Goal: Task Accomplishment & Management: Manage account settings

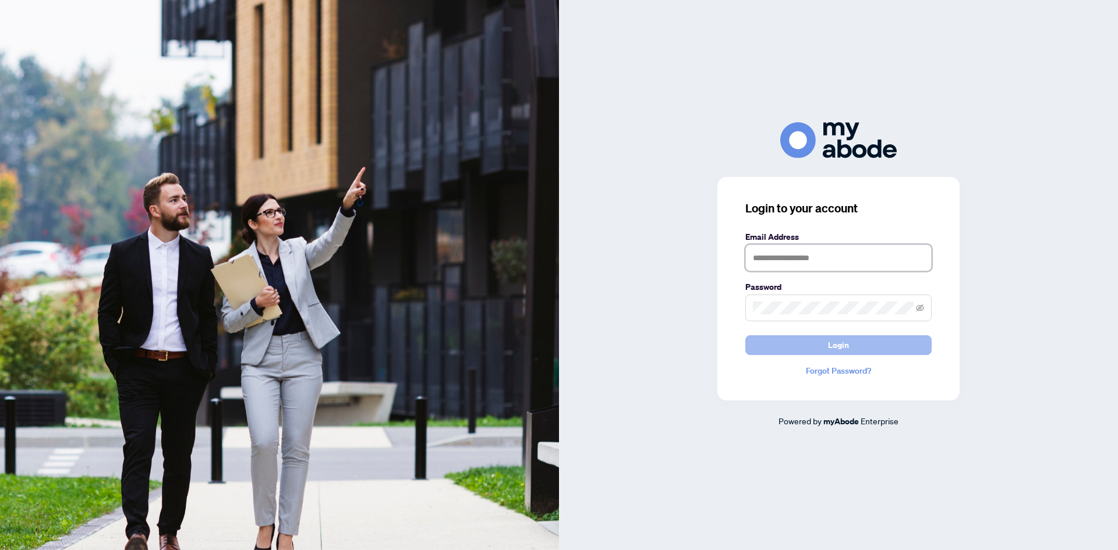
type input "**********"
click at [867, 348] on button "Login" at bounding box center [838, 345] width 186 height 20
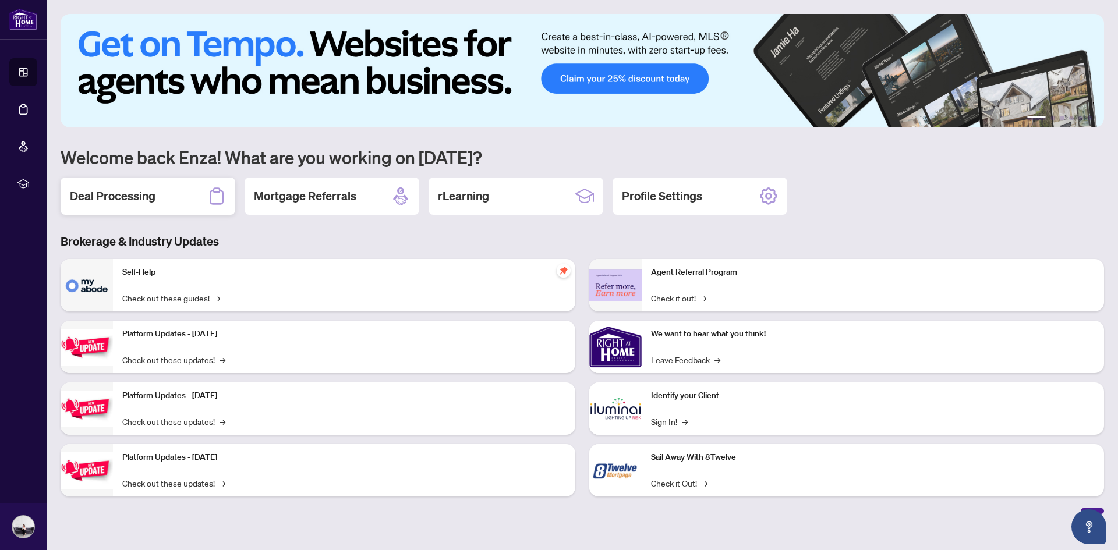
click at [175, 203] on div "Deal Processing" at bounding box center [148, 196] width 175 height 37
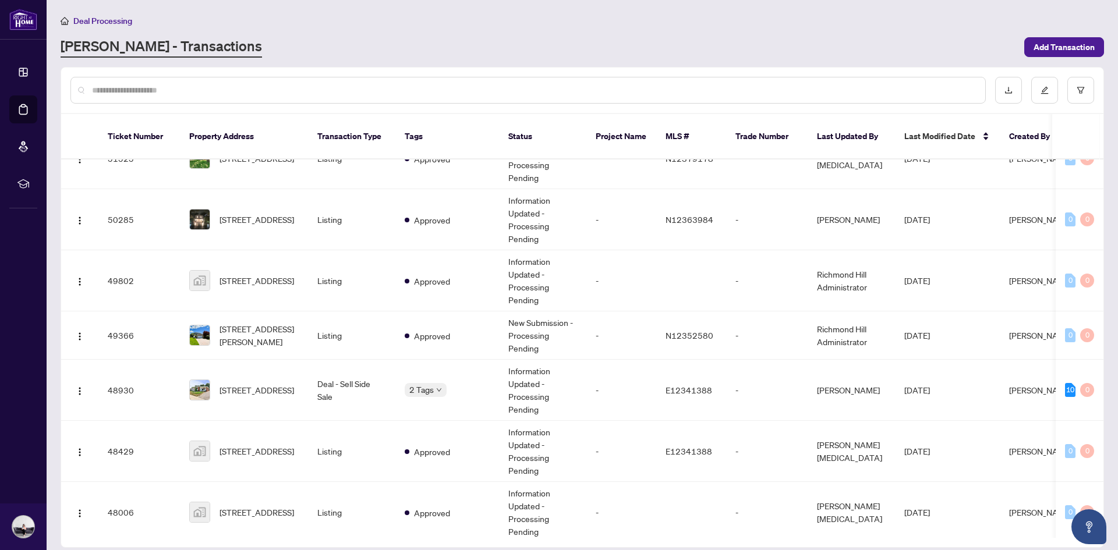
scroll to position [93, 0]
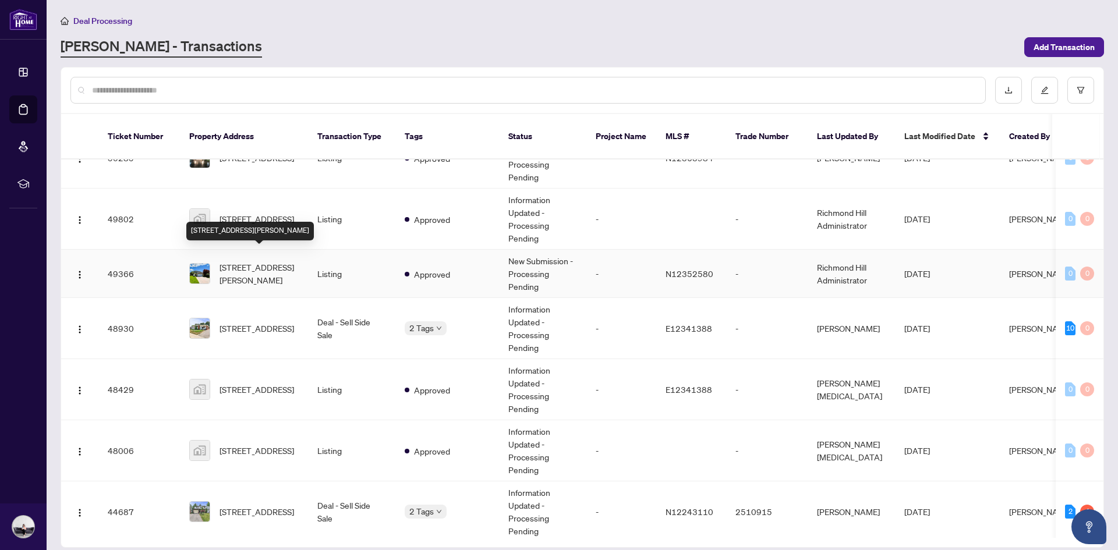
click at [250, 261] on span "[STREET_ADDRESS][PERSON_NAME]" at bounding box center [258, 274] width 79 height 26
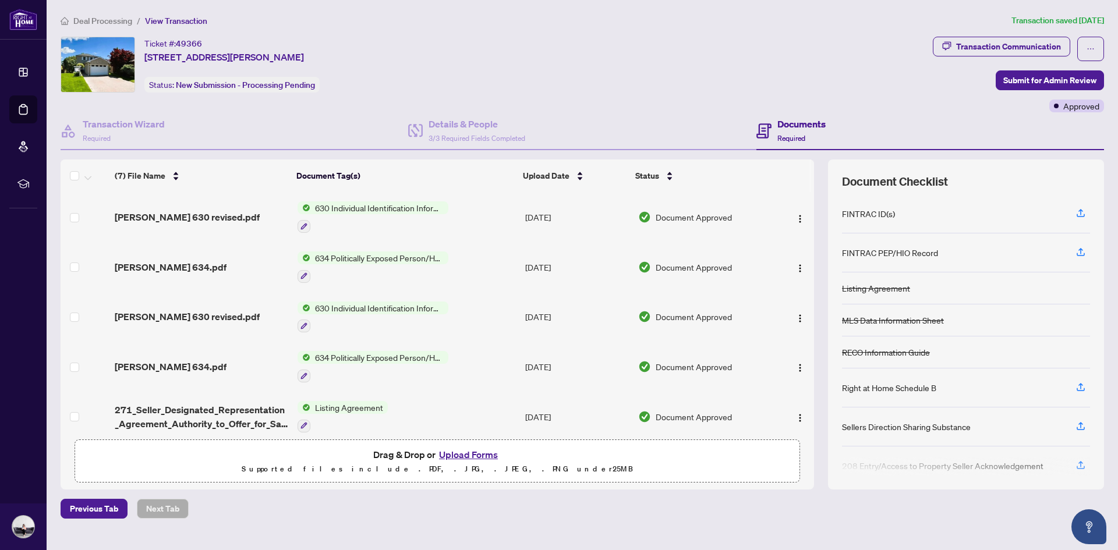
click at [463, 455] on button "Upload Forms" at bounding box center [468, 454] width 66 height 15
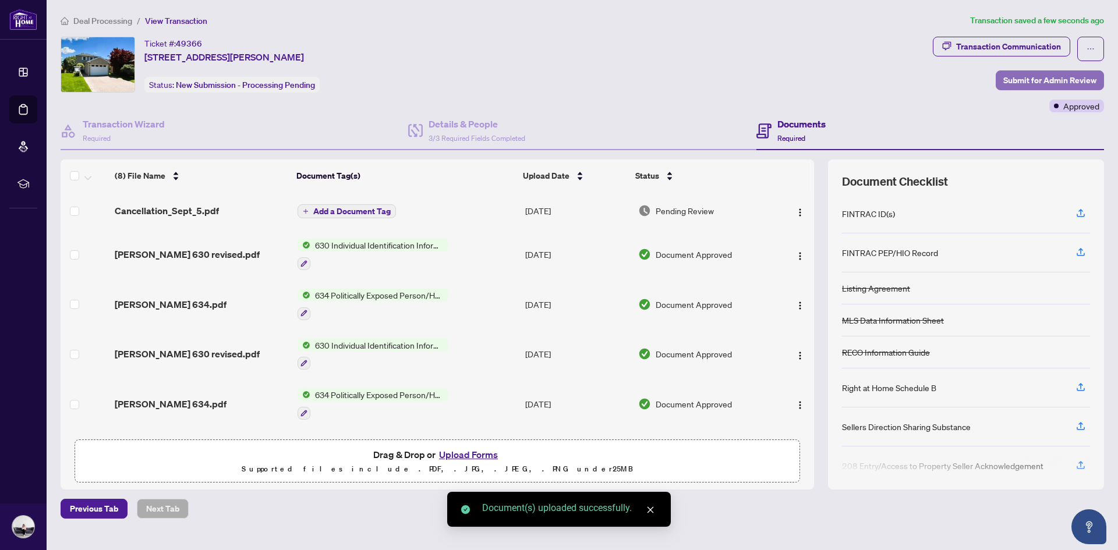
click at [1065, 79] on span "Submit for Admin Review" at bounding box center [1049, 80] width 93 height 19
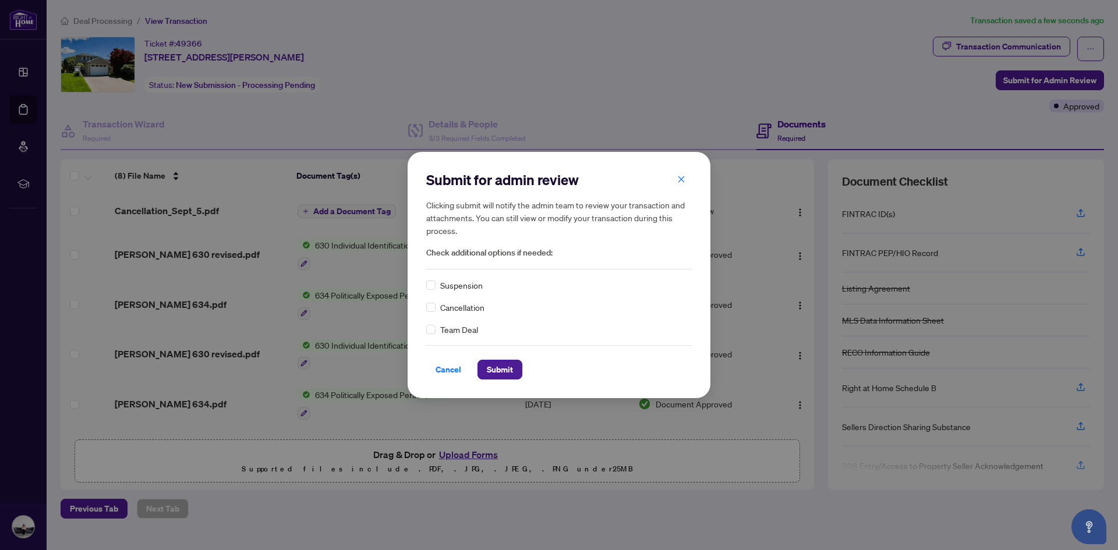
click at [438, 303] on div "Cancellation" at bounding box center [558, 307] width 265 height 13
click at [509, 373] on span "Submit" at bounding box center [500, 369] width 26 height 19
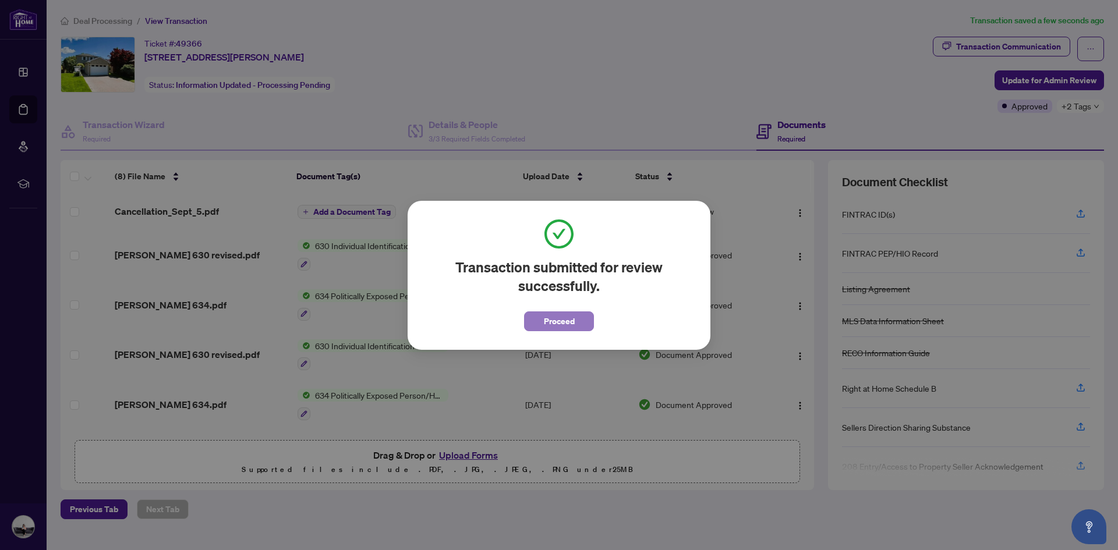
click at [565, 324] on span "Proceed" at bounding box center [559, 321] width 31 height 19
